Goal: Find specific page/section: Find specific page/section

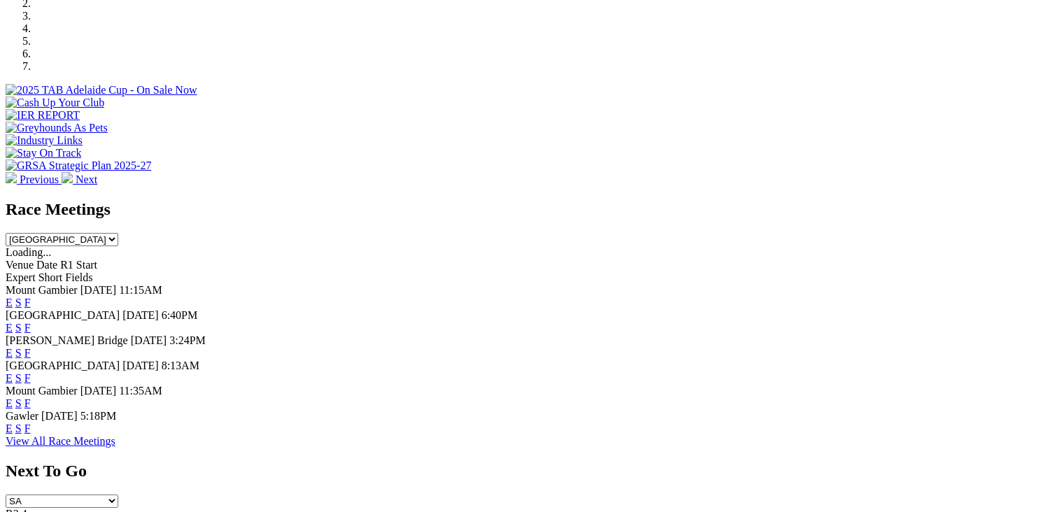
scroll to position [507, 0]
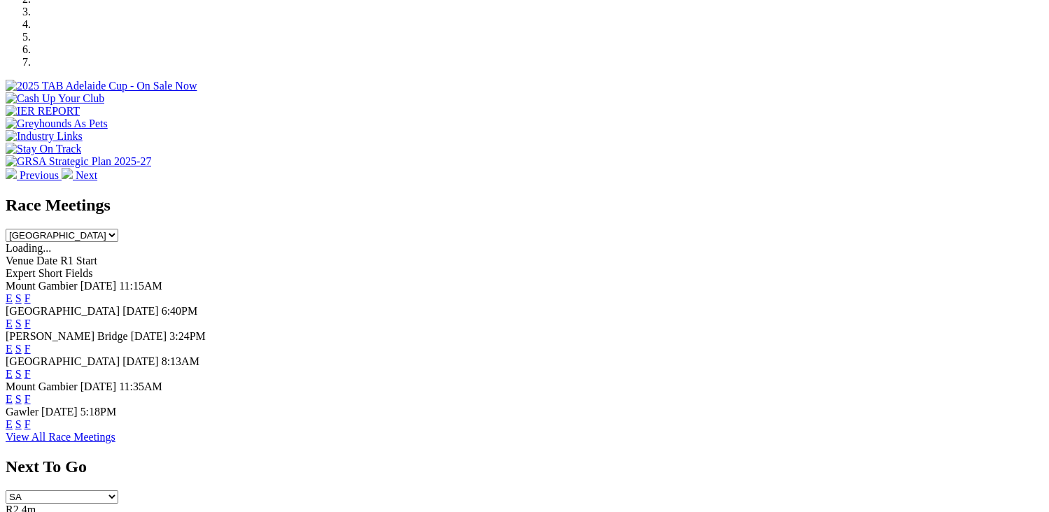
click at [31, 343] on link "F" at bounding box center [27, 349] width 6 height 12
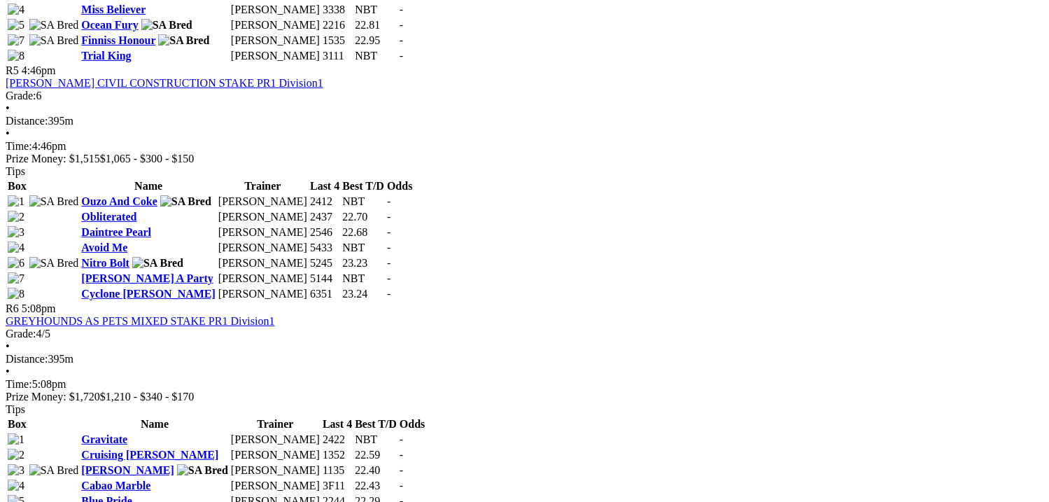
scroll to position [1610, 0]
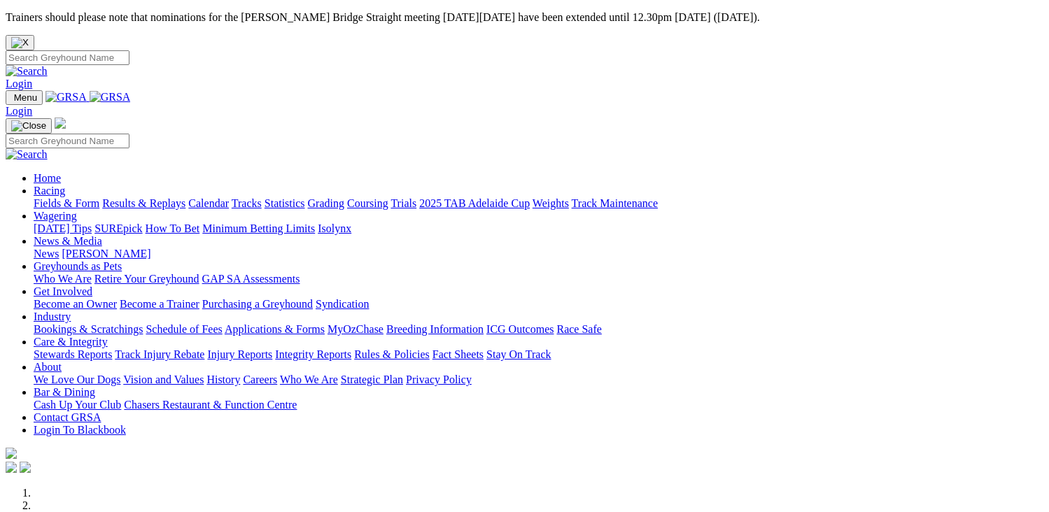
scroll to position [507, 0]
